Goal: Information Seeking & Learning: Learn about a topic

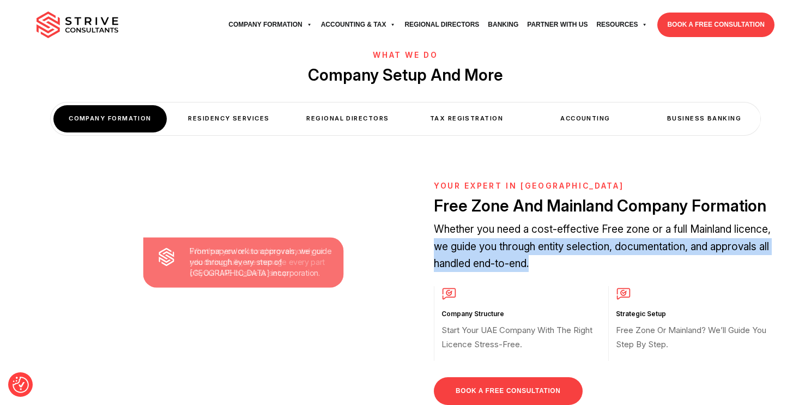
drag, startPoint x: 435, startPoint y: 204, endPoint x: 542, endPoint y: 232, distance: 110.2
click at [542, 232] on p "Whether you need a cost-effective Free zone or a full Mainland licence, we guid…" at bounding box center [608, 246] width 349 height 51
copy p "we guide you through entity selection, documentation, and approvals all handled…"
click at [596, 243] on div "YOUR EXPERT IN [GEOGRAPHIC_DATA] Free Zone And Mainland Company Formation Wheth…" at bounding box center [608, 306] width 349 height 251
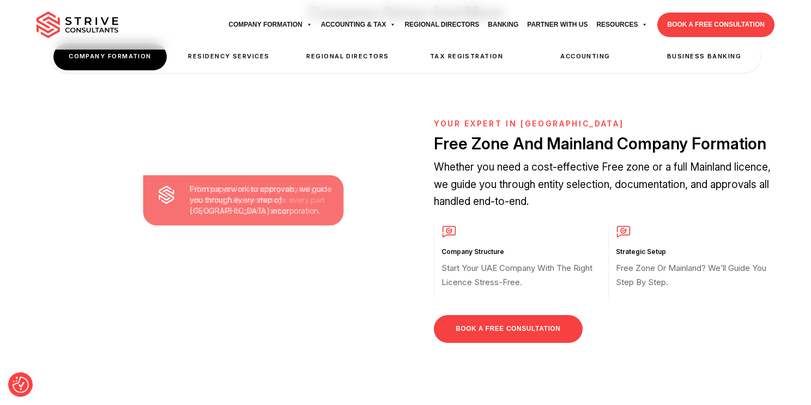
scroll to position [712, 0]
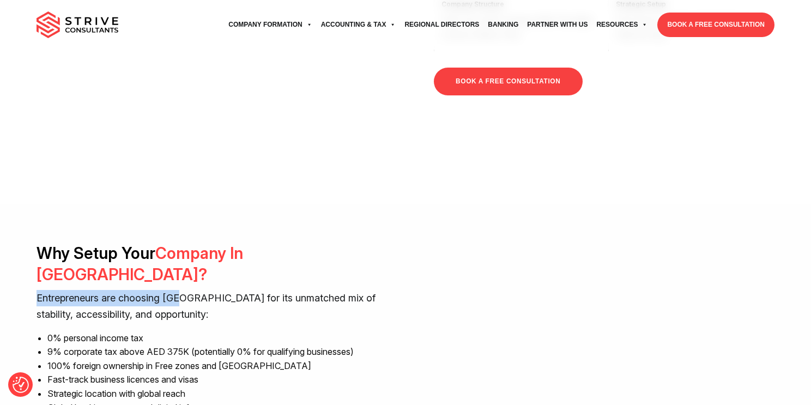
drag, startPoint x: 29, startPoint y: 233, endPoint x: 182, endPoint y: 233, distance: 152.6
click at [182, 243] on div "Why Setup Your Company In [GEOGRAPHIC_DATA]? Entrepreneurs are choosing [GEOGRA…" at bounding box center [405, 351] width 754 height 216
drag, startPoint x: 255, startPoint y: 248, endPoint x: 237, endPoint y: 248, distance: 18.0
click at [255, 290] on p "Entrepreneurs are choosing [GEOGRAPHIC_DATA] for its unmatched mix of stability…" at bounding box center [217, 306] width 361 height 33
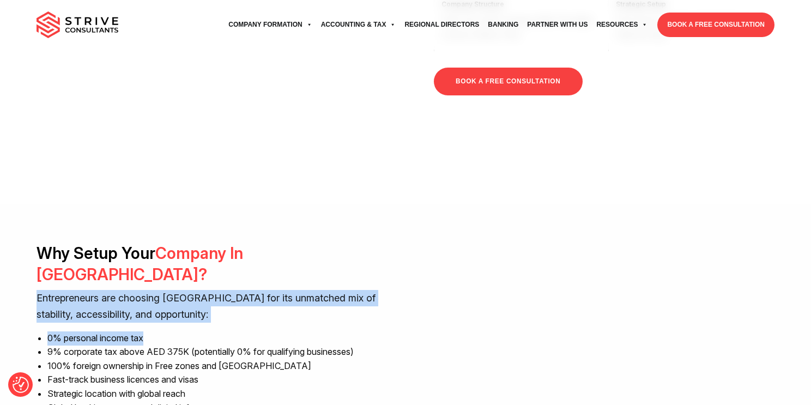
drag, startPoint x: 50, startPoint y: 240, endPoint x: 191, endPoint y: 264, distance: 142.6
click at [191, 264] on div "Why Setup Your Company In [GEOGRAPHIC_DATA]? Entrepreneurs are choosing [GEOGRA…" at bounding box center [405, 351] width 754 height 216
click at [186, 264] on div "Why Setup Your Company In [GEOGRAPHIC_DATA]? Entrepreneurs are choosing [GEOGRA…" at bounding box center [217, 351] width 361 height 216
drag, startPoint x: 36, startPoint y: 234, endPoint x: 186, endPoint y: 253, distance: 151.6
click at [186, 290] on p "Entrepreneurs are choosing [GEOGRAPHIC_DATA] for its unmatched mix of stability…" at bounding box center [217, 306] width 361 height 33
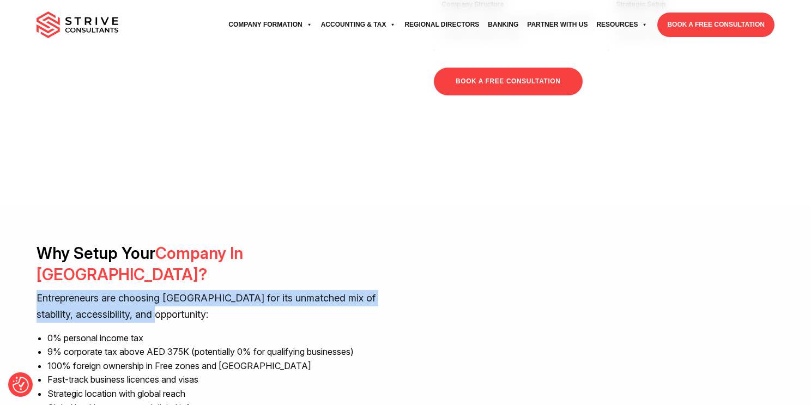
copy p "Entrepreneurs are choosing [GEOGRAPHIC_DATA] for its unmatched mix of stability…"
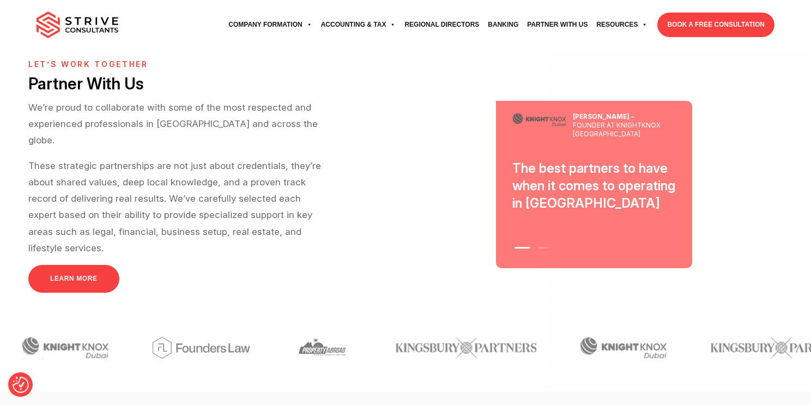
scroll to position [2729, 0]
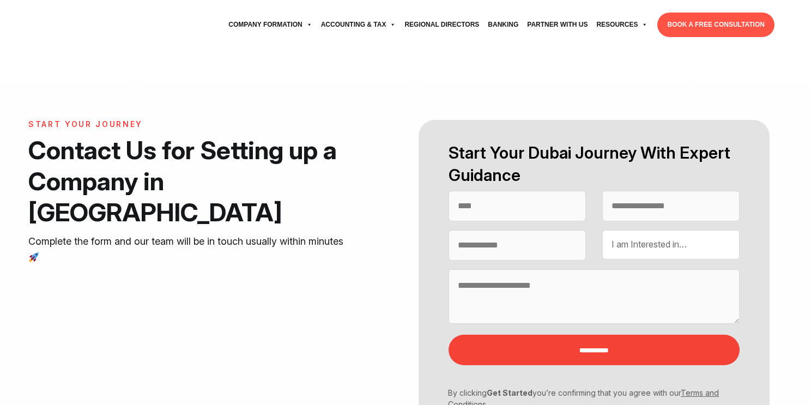
select select "Contact form"
